Goal: Information Seeking & Learning: Learn about a topic

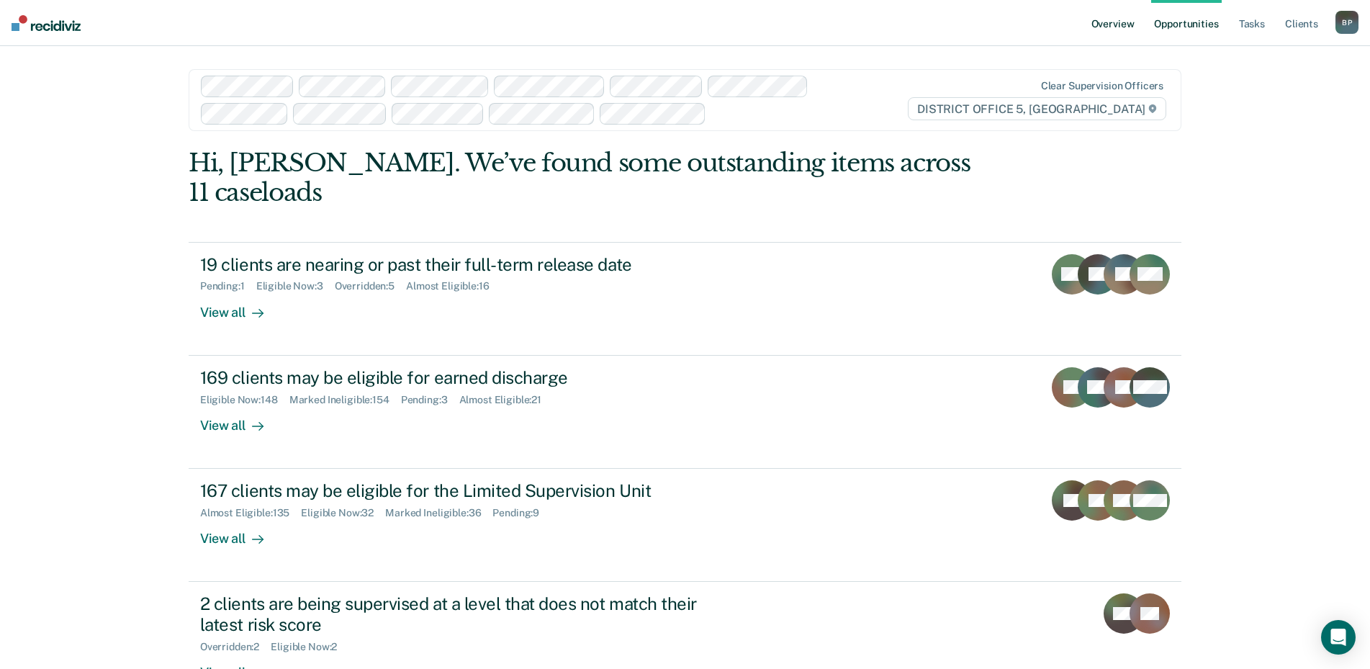
click at [1121, 29] on link "Overview" at bounding box center [1113, 23] width 49 height 46
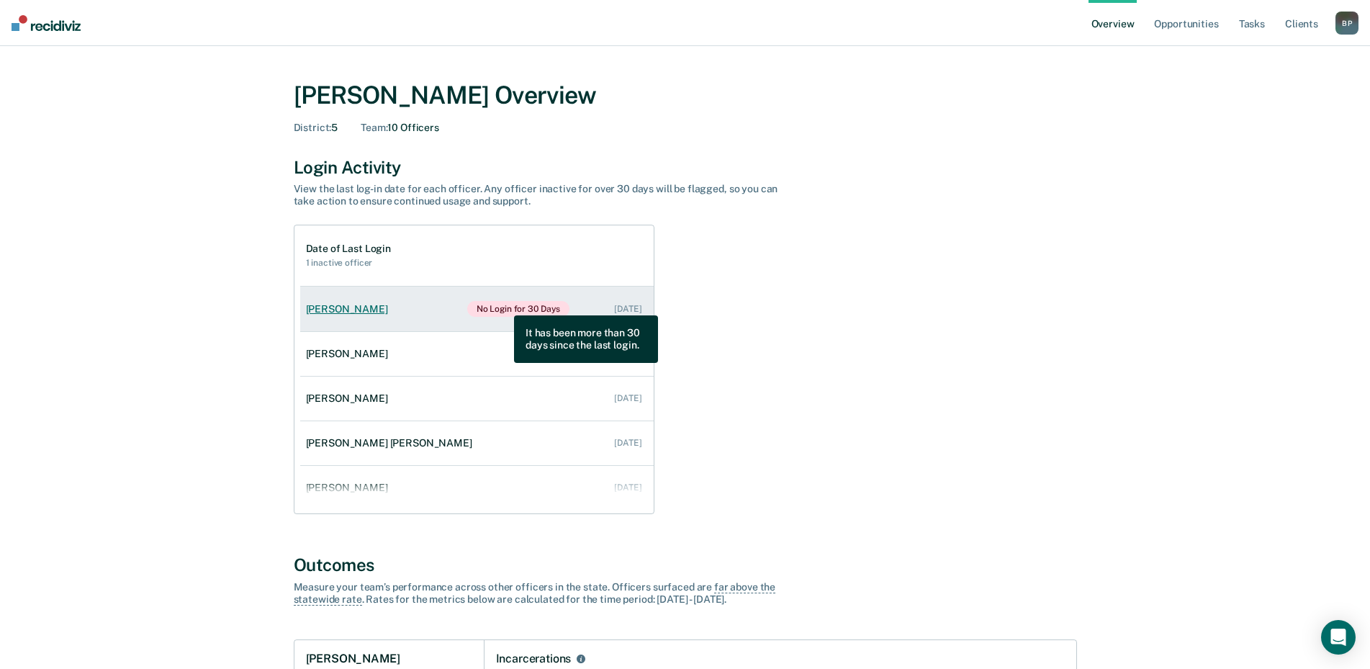
click at [503, 305] on span "No Login for 30 Days" at bounding box center [518, 309] width 103 height 16
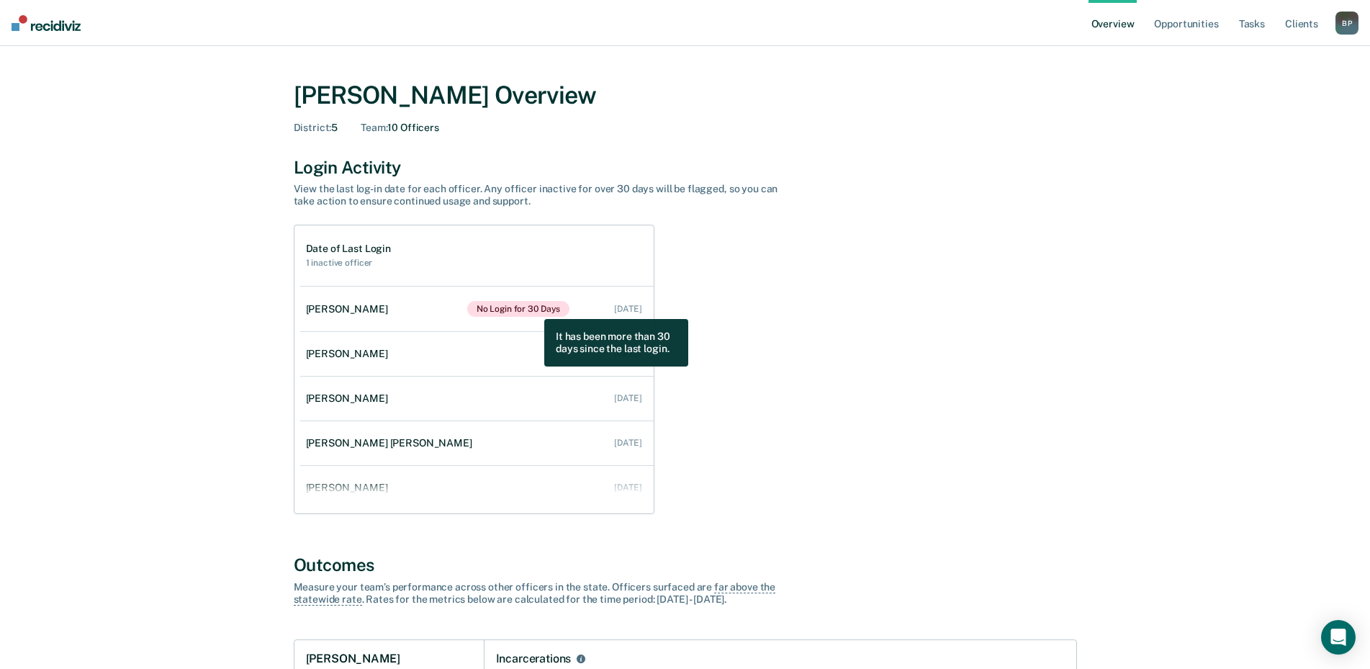
click at [899, 317] on div "Date of Last Login 1 inactive officer [PERSON_NAME] No Login for 30 Days [DATE]…" at bounding box center [685, 369] width 783 height 289
click at [1349, 15] on div "B P" at bounding box center [1347, 23] width 23 height 23
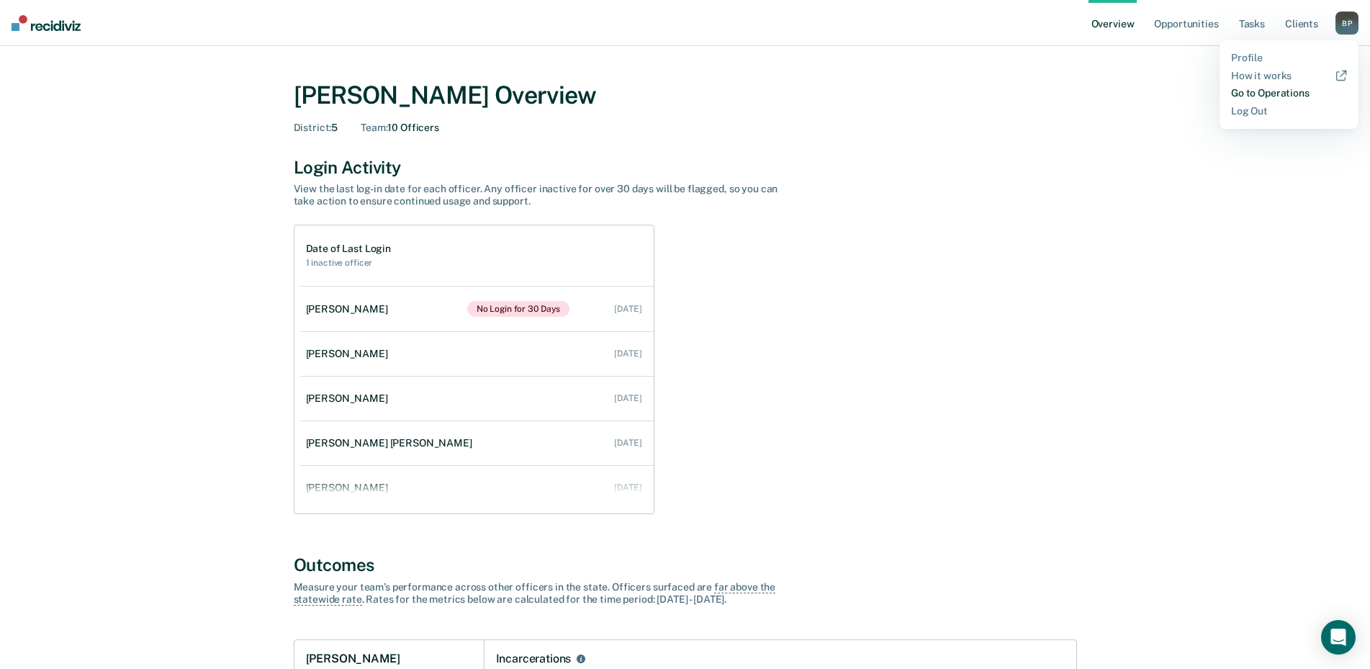
click at [1294, 90] on link "Go to Operations" at bounding box center [1289, 93] width 116 height 12
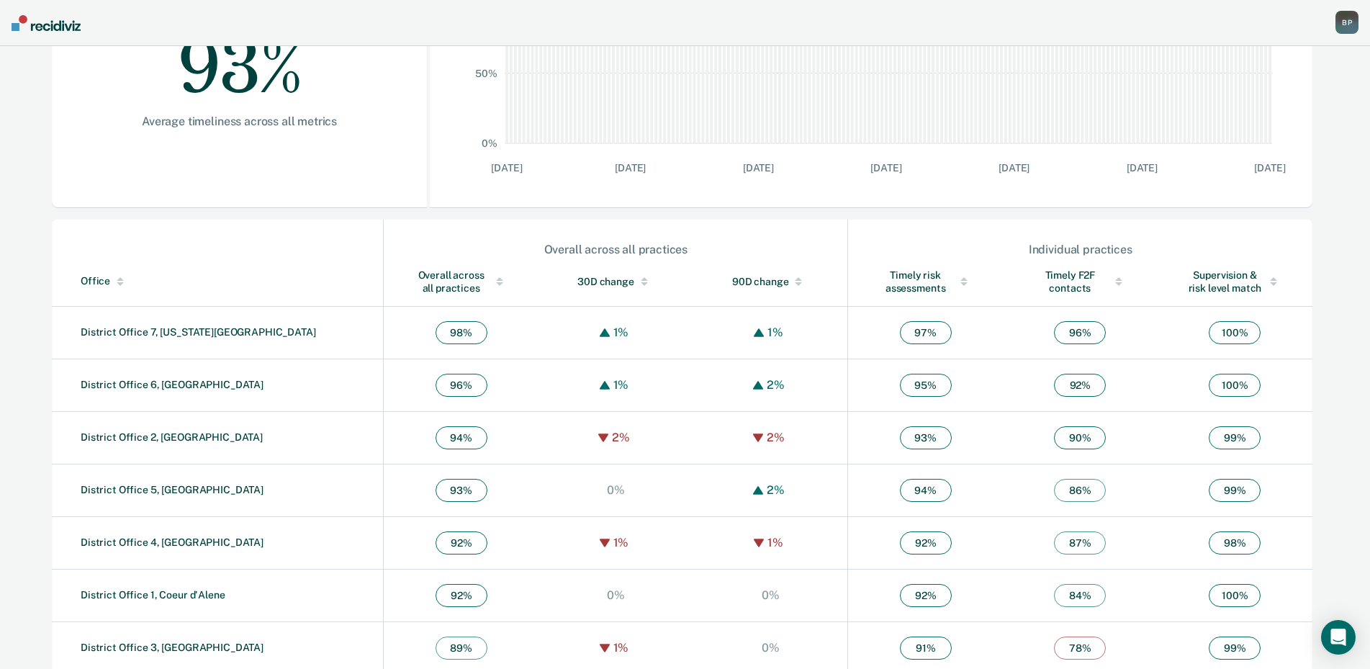
scroll to position [335, 0]
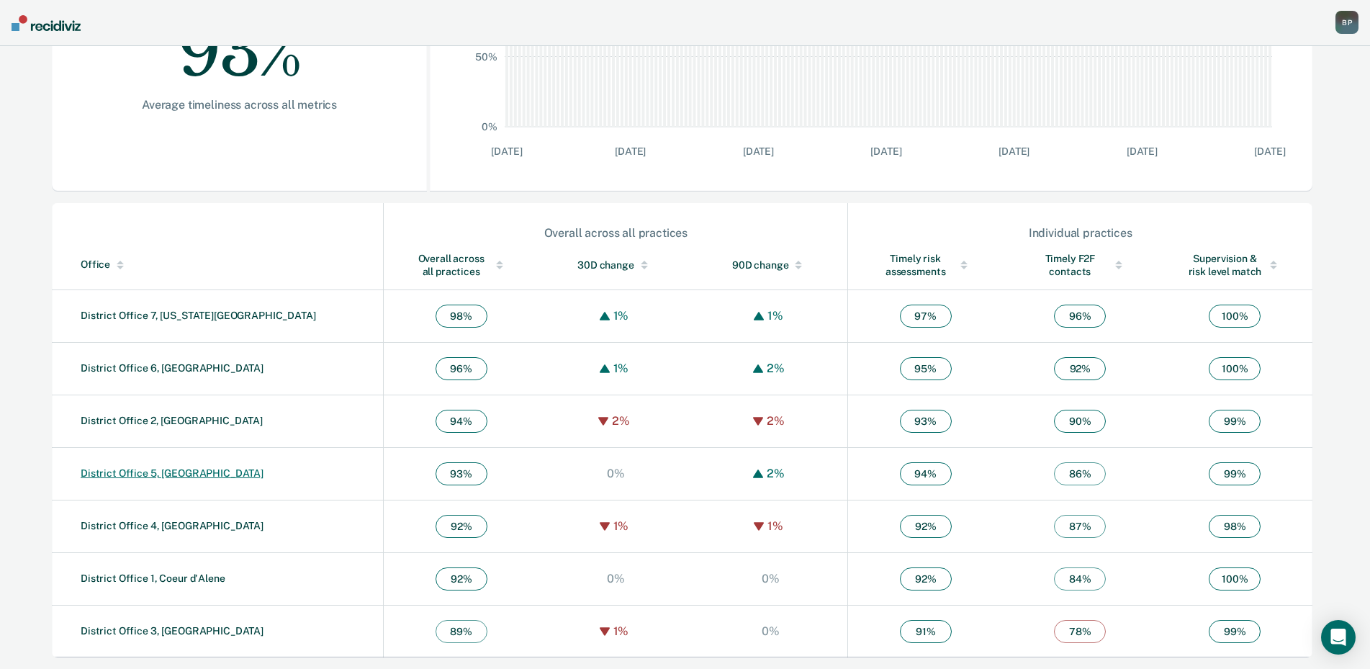
click at [178, 473] on link "District Office 5, [GEOGRAPHIC_DATA]" at bounding box center [172, 473] width 183 height 12
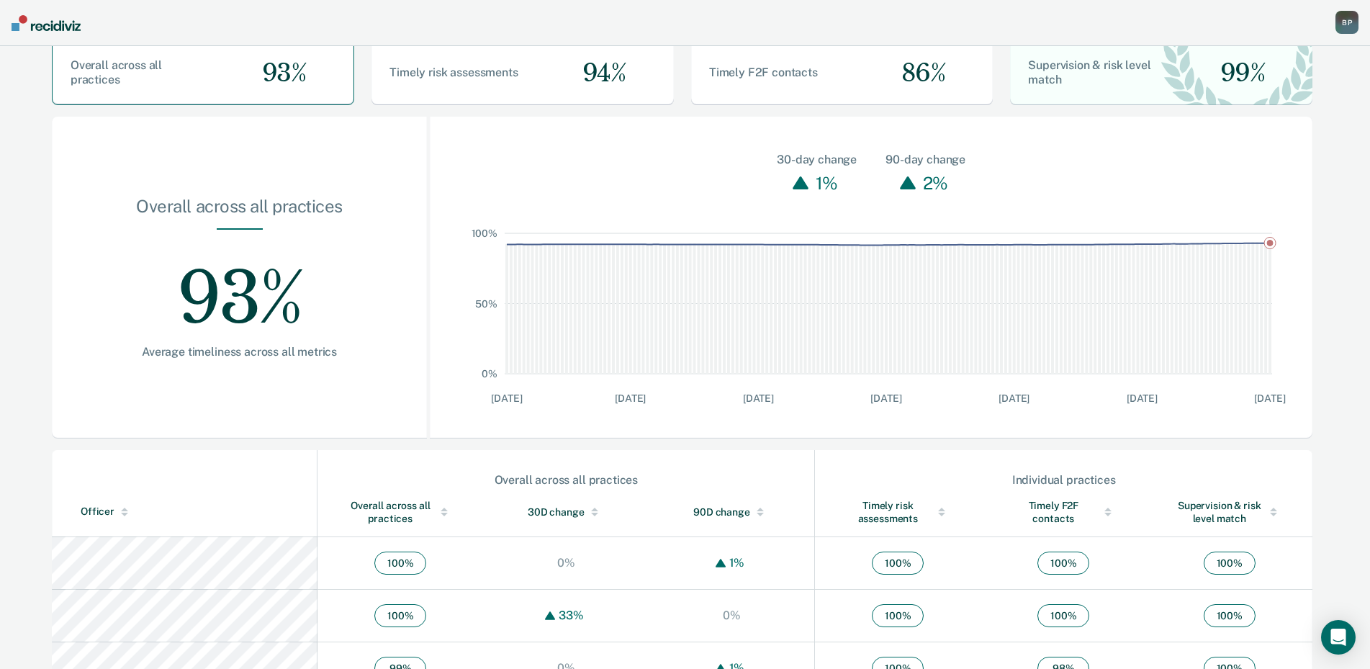
scroll to position [288, 0]
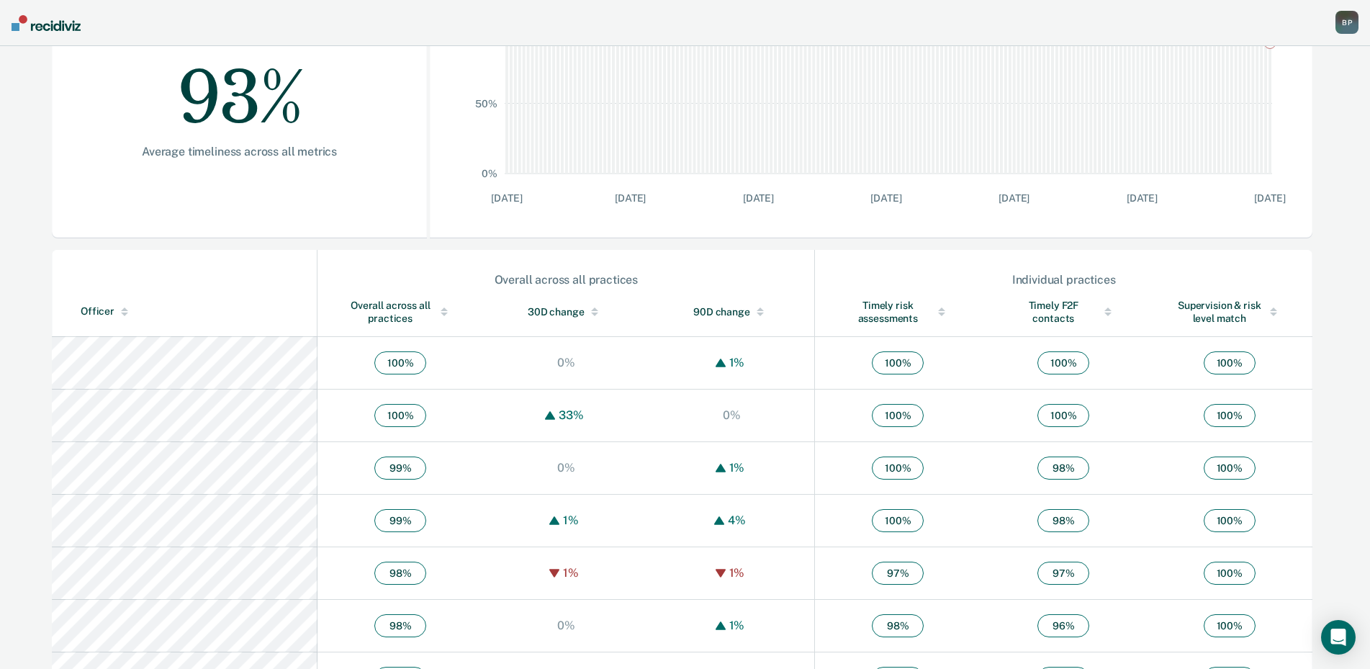
click at [346, 315] on div "Overall across all practices" at bounding box center [400, 312] width 108 height 26
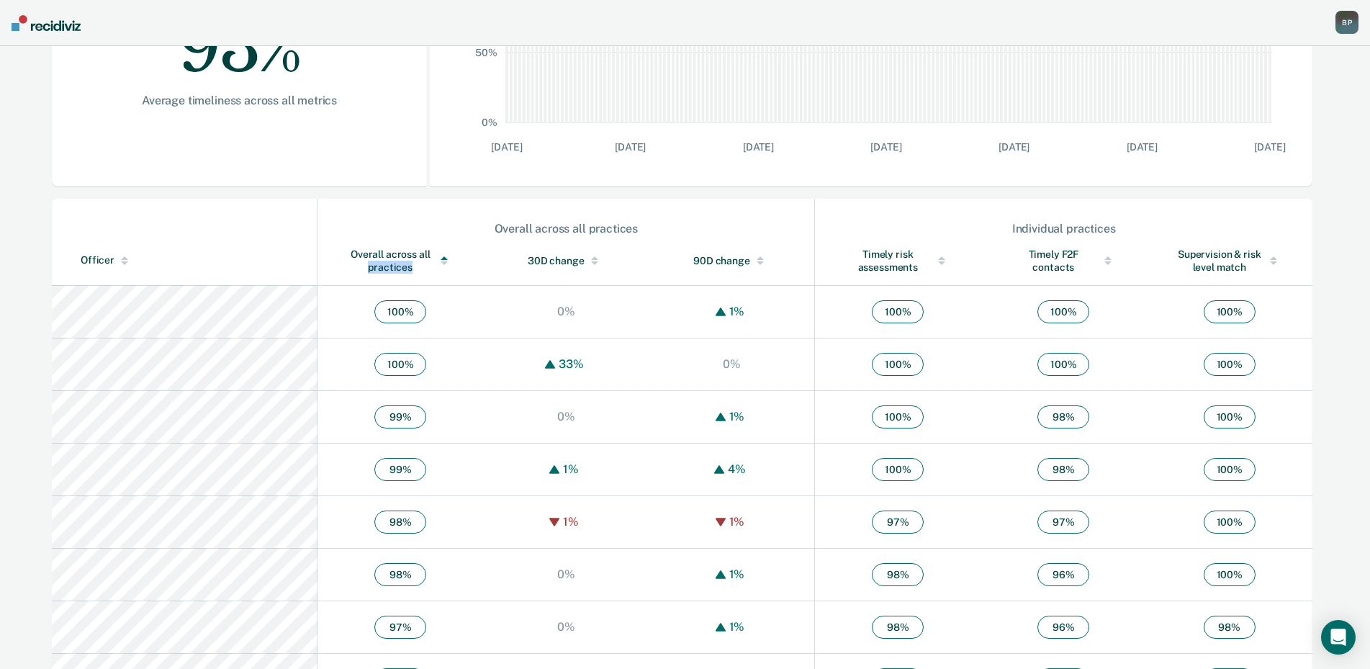
scroll to position [0, 0]
